Goal: Navigation & Orientation: Go to known website

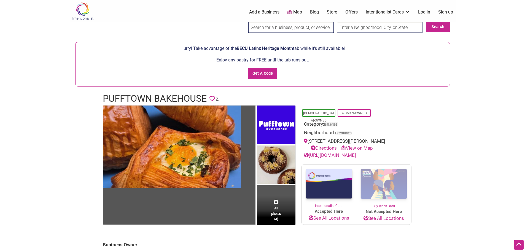
scroll to position [165, 0]
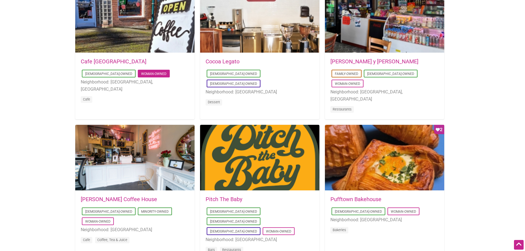
scroll to position [303, 0]
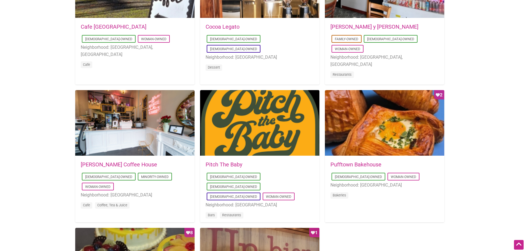
scroll to position [469, 0]
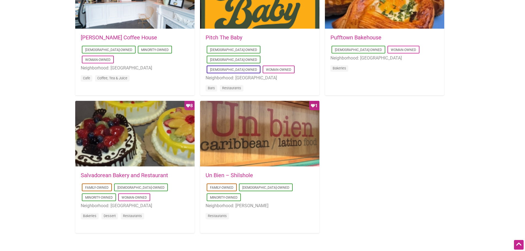
click at [392, 38] on h5 "Pufftown Bakehouse" at bounding box center [385, 38] width 108 height 6
